Goal: Browse casually

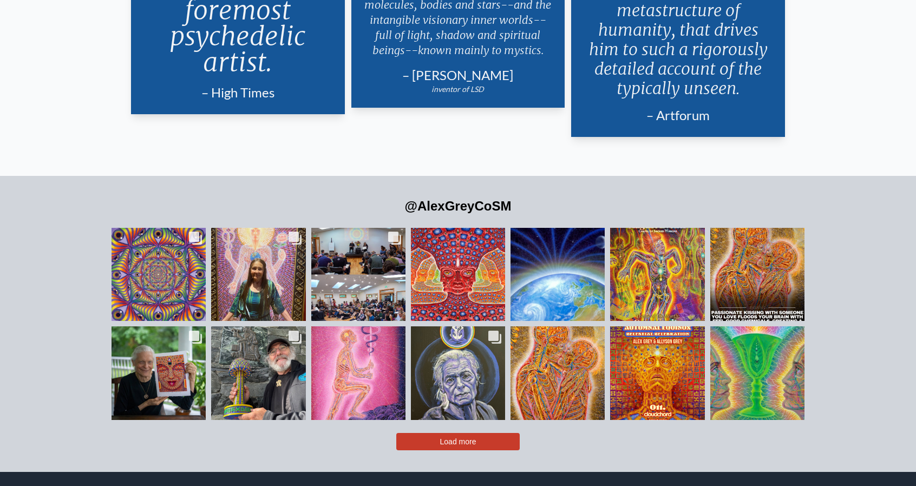
scroll to position [2619, 0]
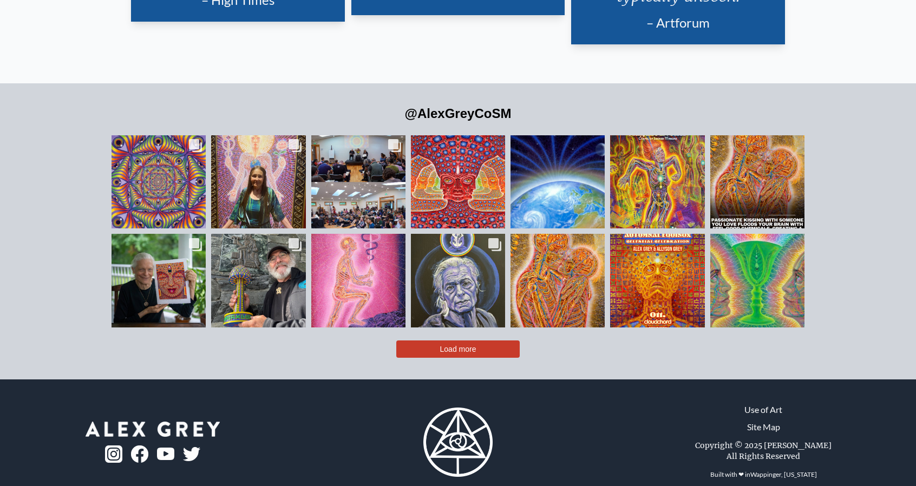
click at [429, 340] on button "Load more" at bounding box center [457, 348] width 123 height 17
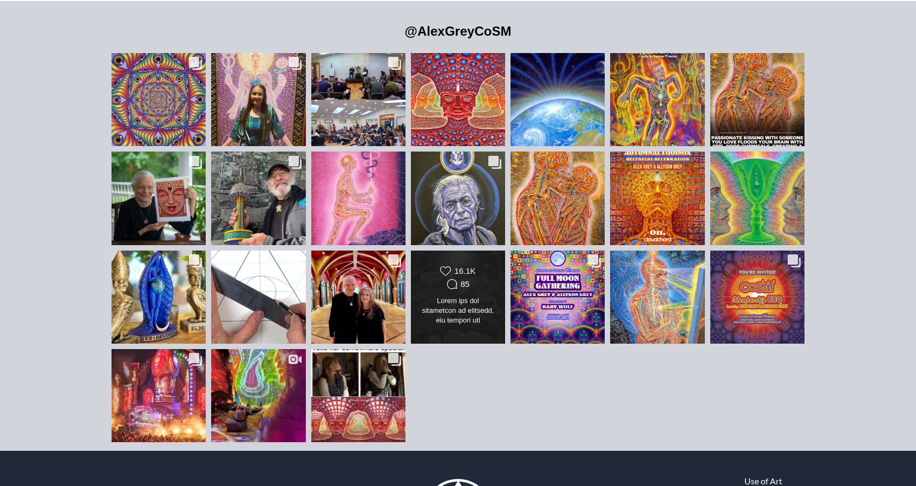
scroll to position [2701, 0]
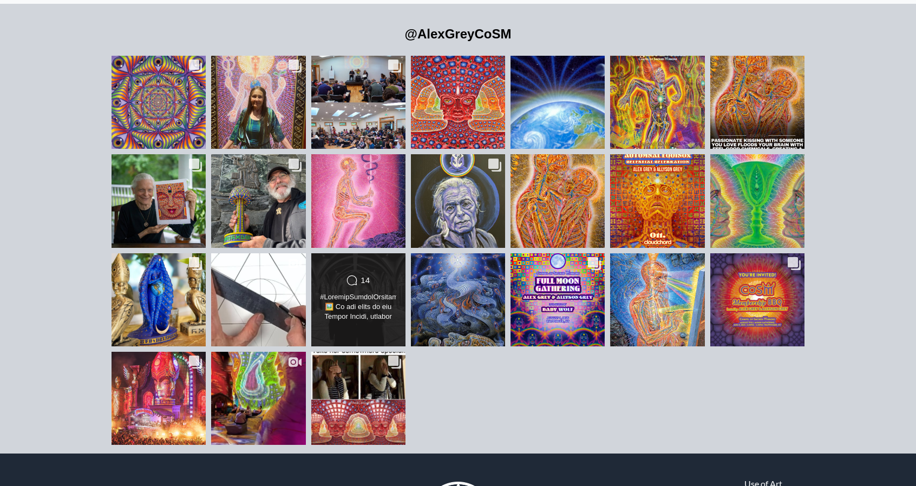
click at [352, 292] on div at bounding box center [358, 307] width 76 height 30
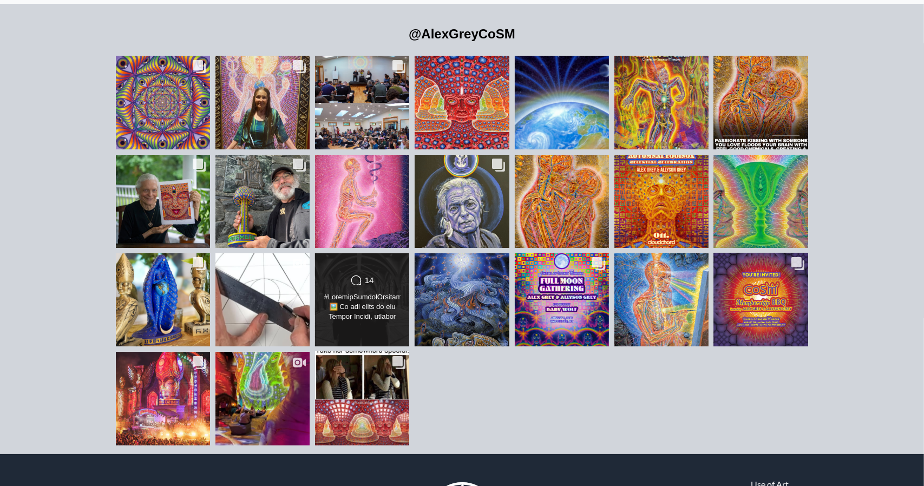
scroll to position [3201, 0]
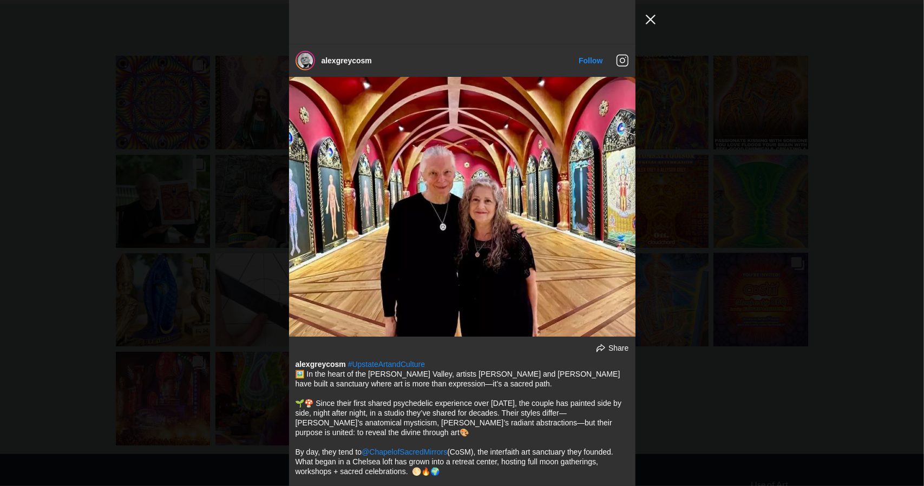
click at [651, 16] on button "Close Instagram Feed Popup" at bounding box center [650, 19] width 17 height 17
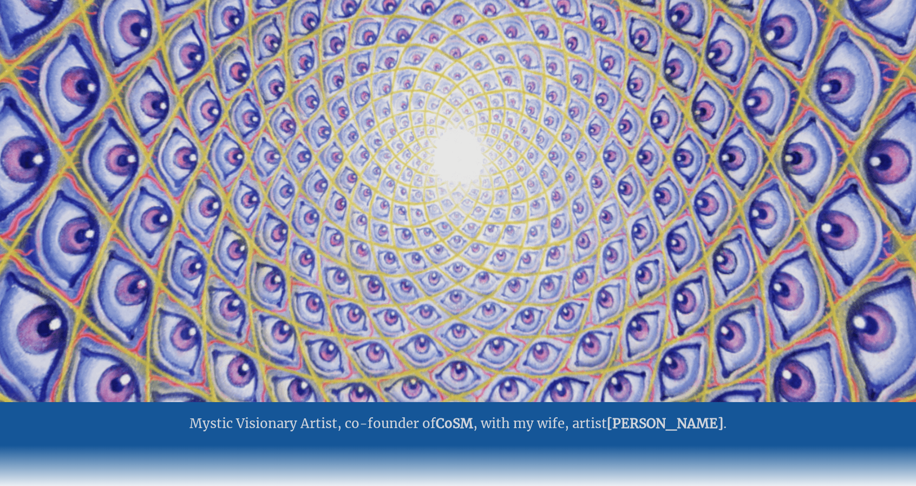
scroll to position [0, 0]
